Goal: Task Accomplishment & Management: Use online tool/utility

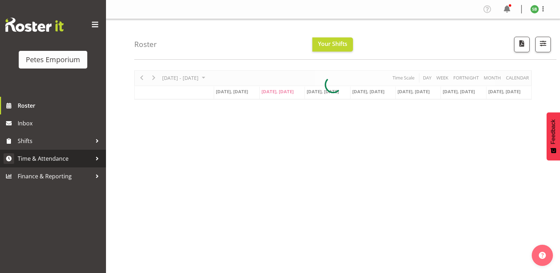
click at [51, 155] on span "Time & Attendance" at bounding box center [55, 158] width 74 height 11
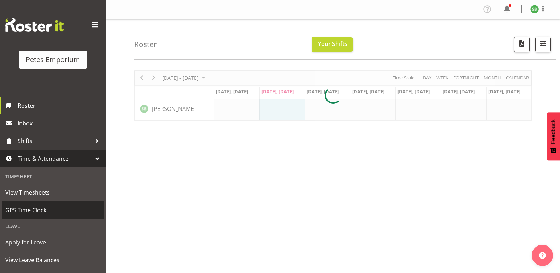
click at [38, 213] on span "GPS Time Clock" at bounding box center [52, 210] width 95 height 11
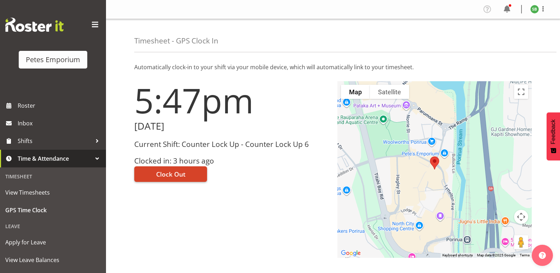
click at [180, 175] on span "Clock Out" at bounding box center [170, 174] width 29 height 9
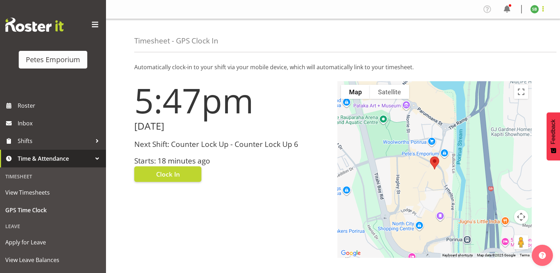
click at [547, 8] on span at bounding box center [543, 9] width 8 height 8
click at [503, 39] on link "Log Out" at bounding box center [514, 37] width 68 height 13
